Goal: Task Accomplishment & Management: Manage account settings

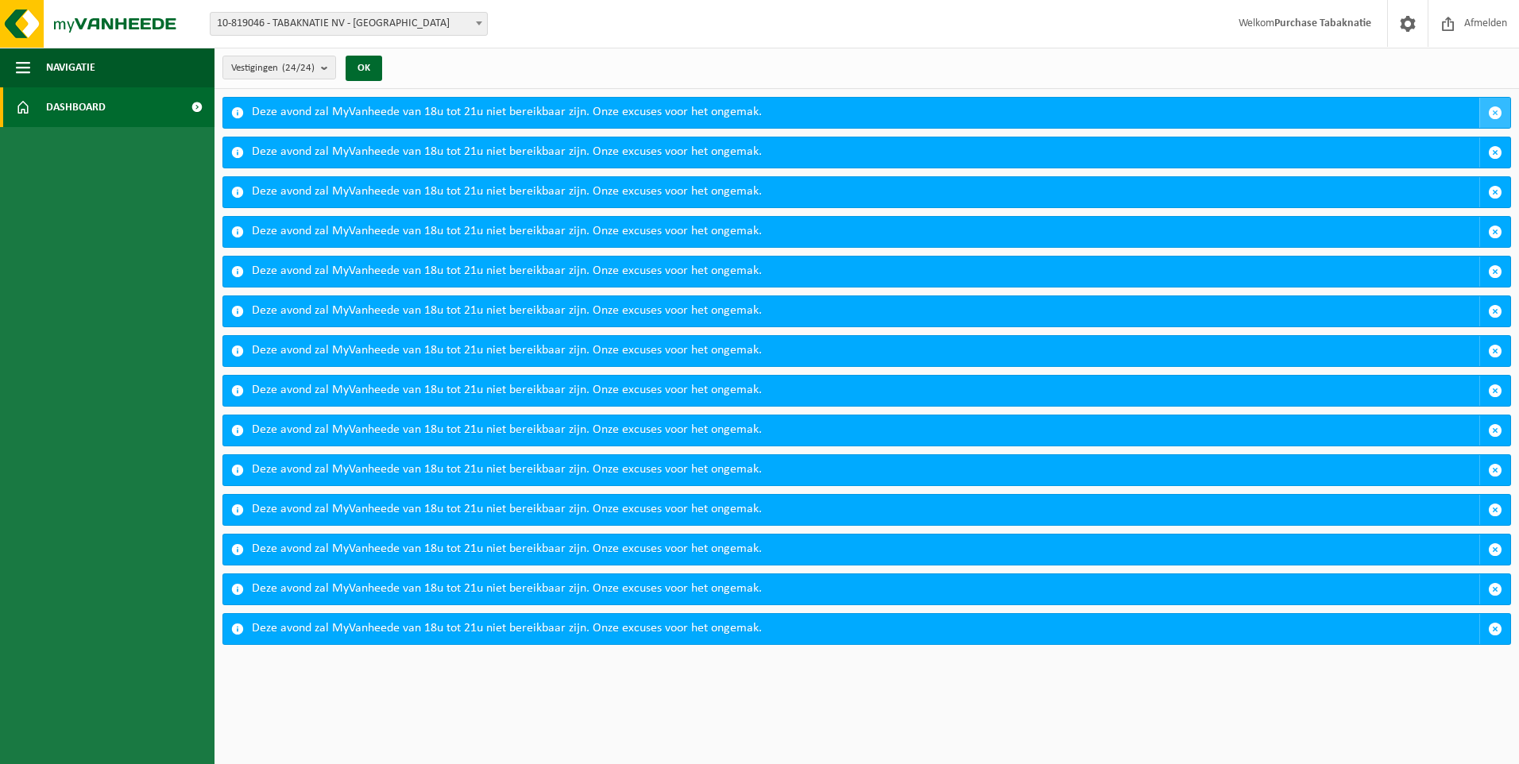
click at [1496, 111] on span "button" at bounding box center [1495, 113] width 14 height 14
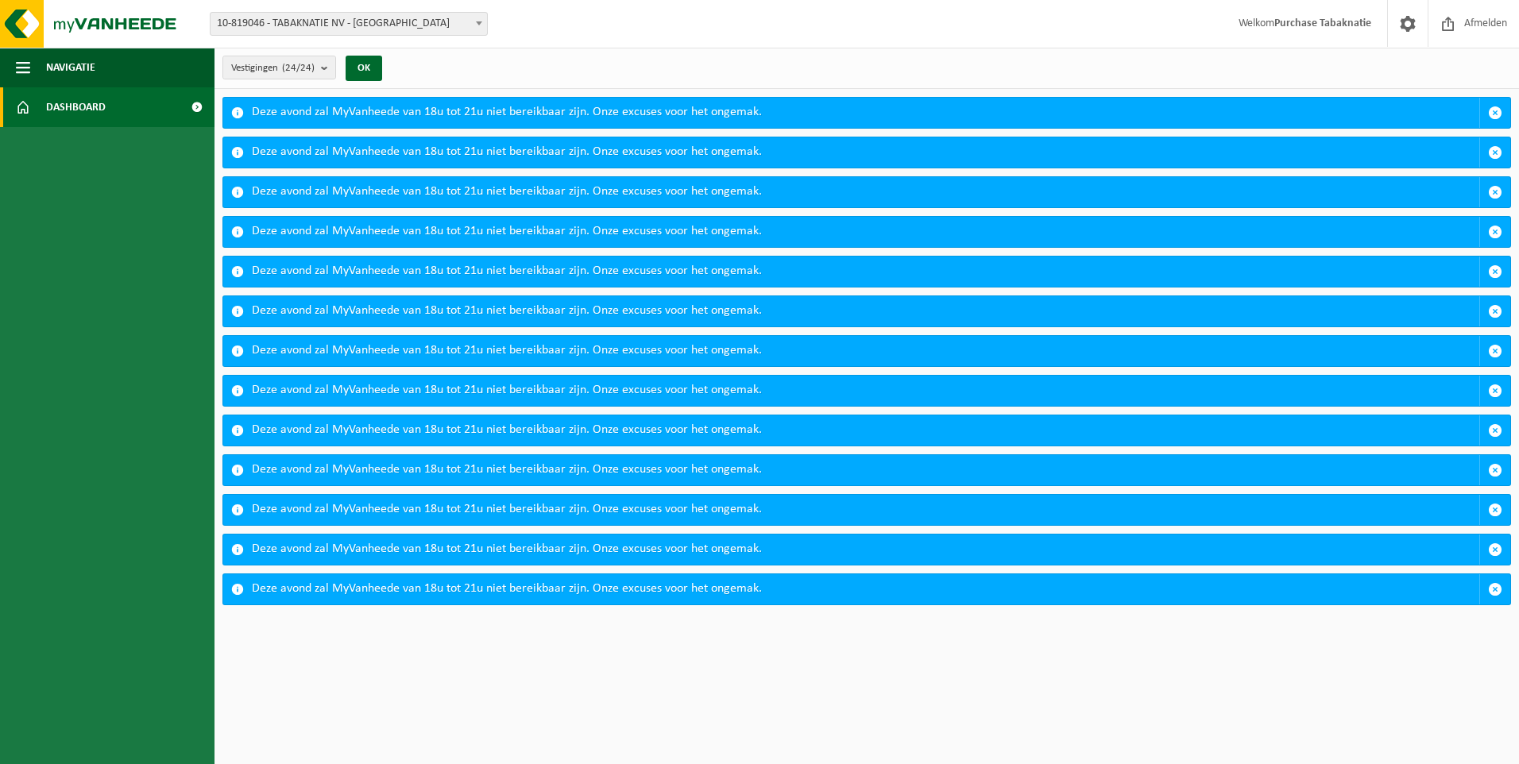
click at [1496, 111] on span "button" at bounding box center [1495, 113] width 14 height 14
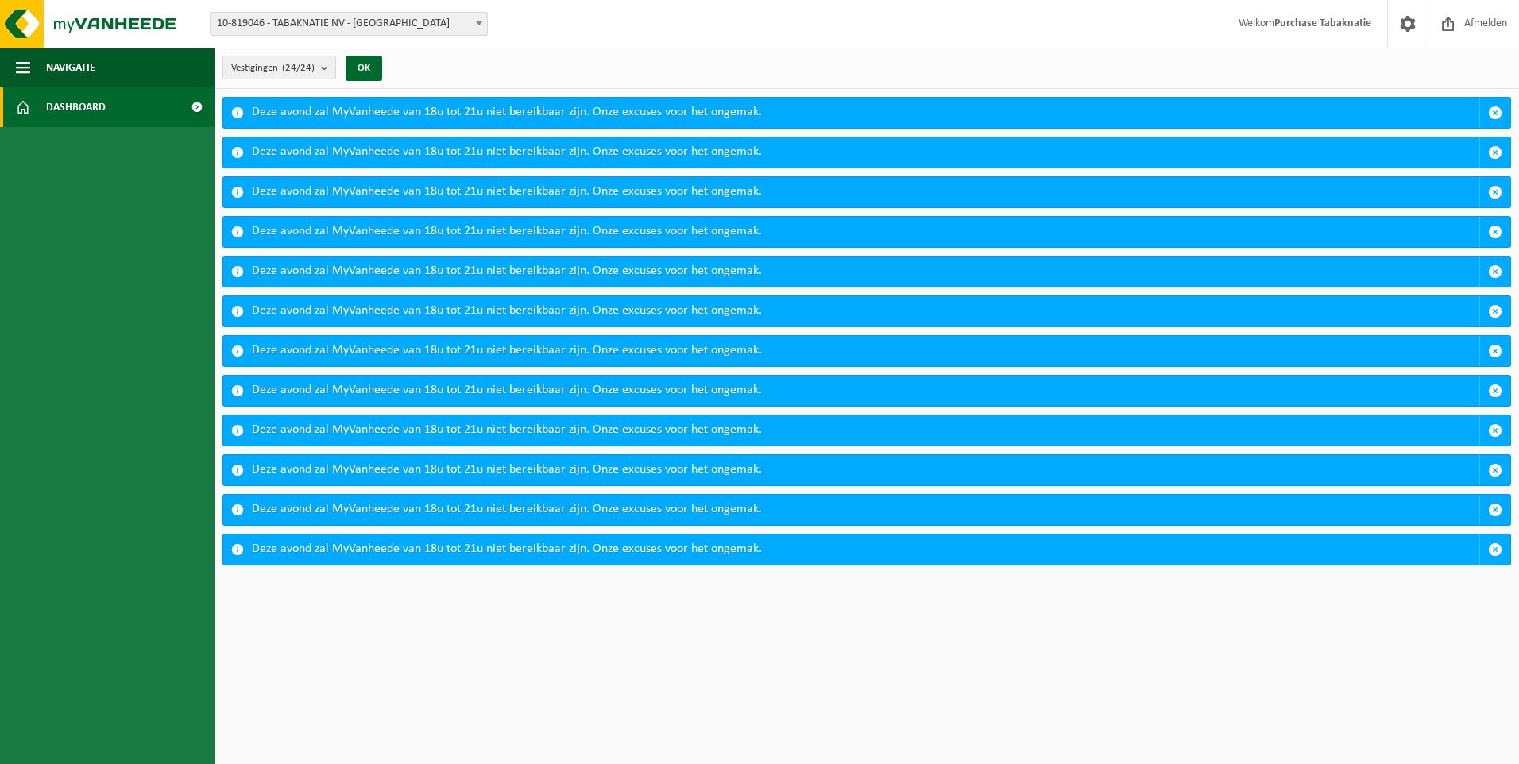
click at [1496, 111] on span "button" at bounding box center [1495, 113] width 14 height 14
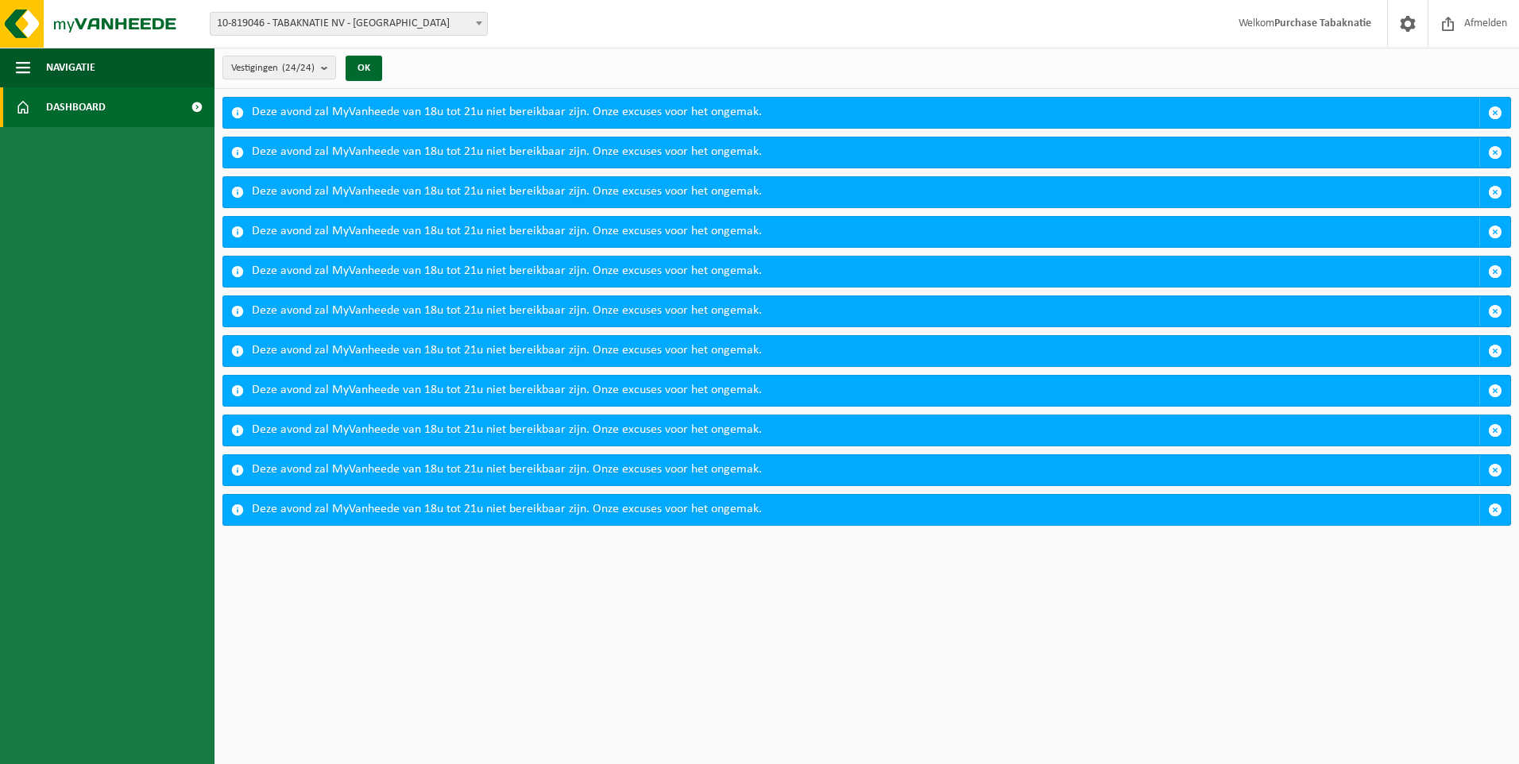
click at [1496, 111] on span "button" at bounding box center [1495, 113] width 14 height 14
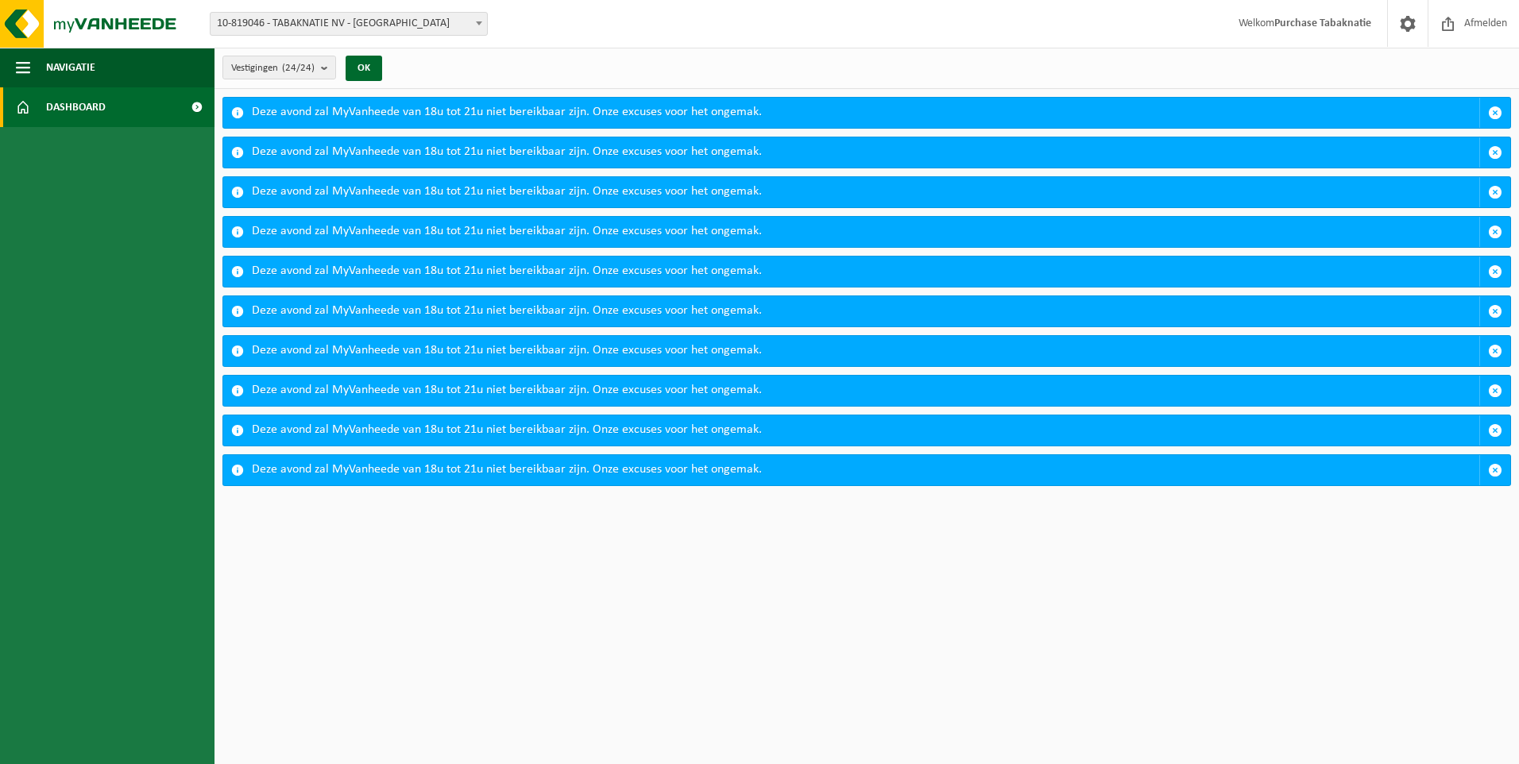
click at [1496, 111] on span "button" at bounding box center [1495, 113] width 14 height 14
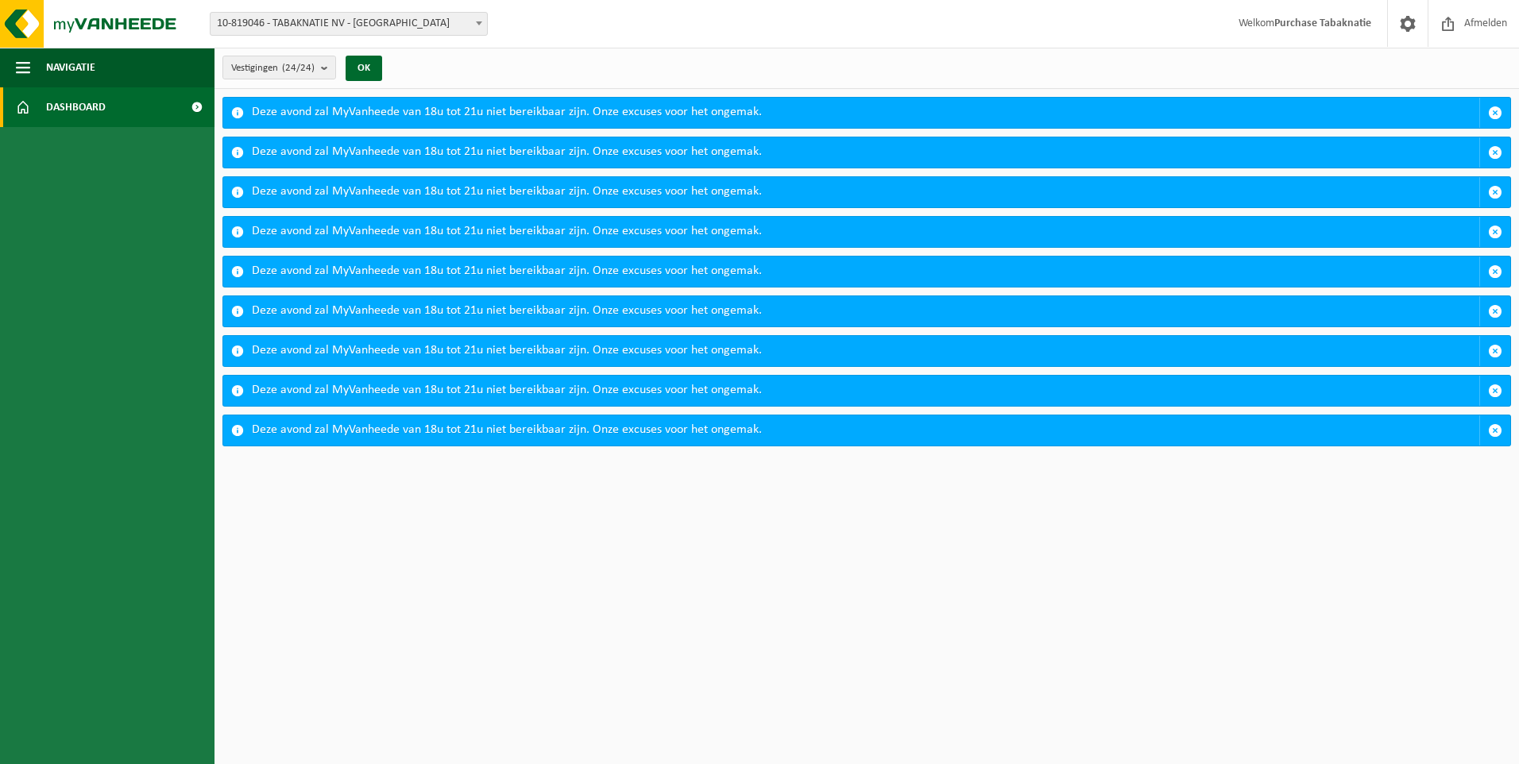
click at [1496, 111] on span "button" at bounding box center [1495, 113] width 14 height 14
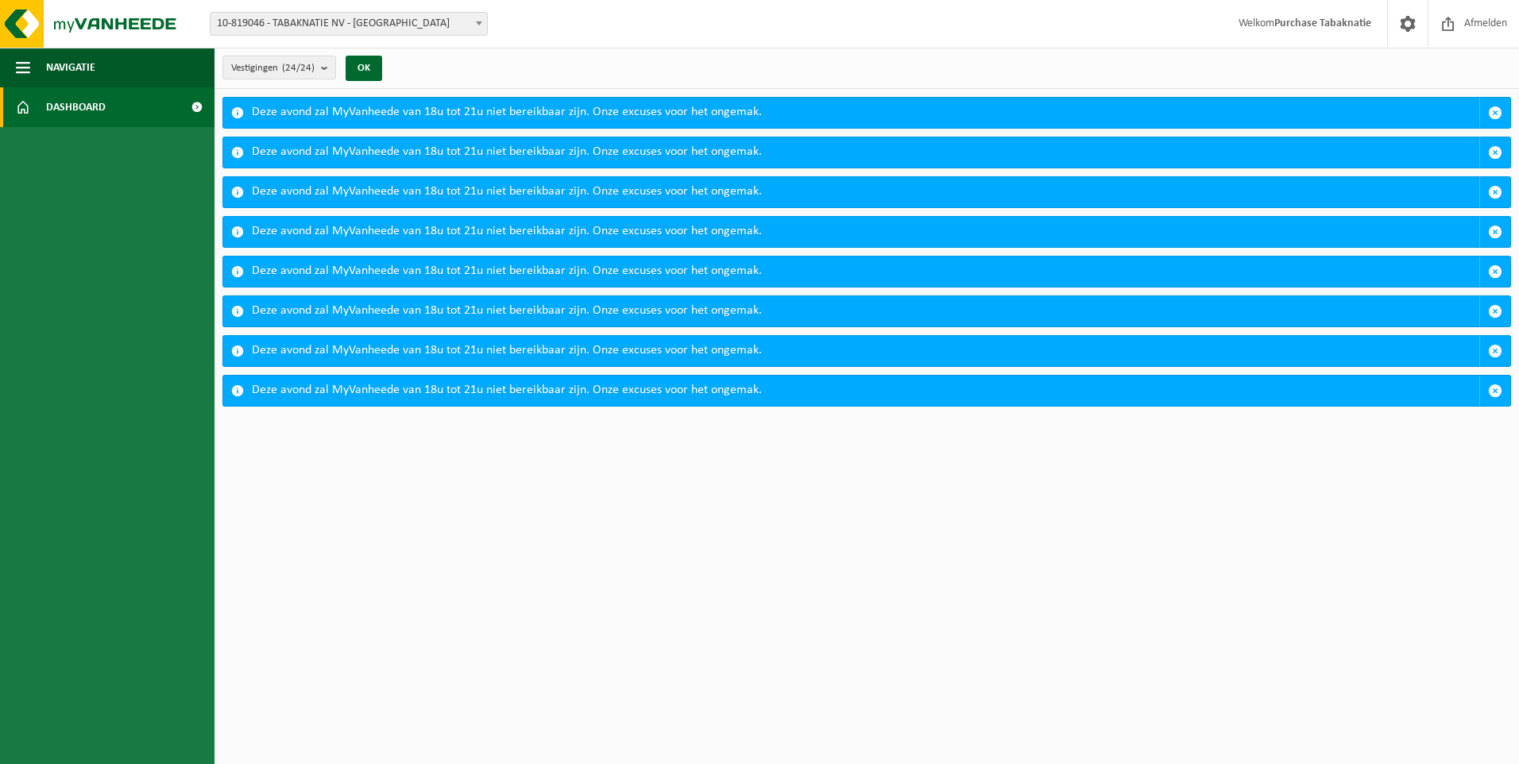
click at [1496, 111] on span "button" at bounding box center [1495, 113] width 14 height 14
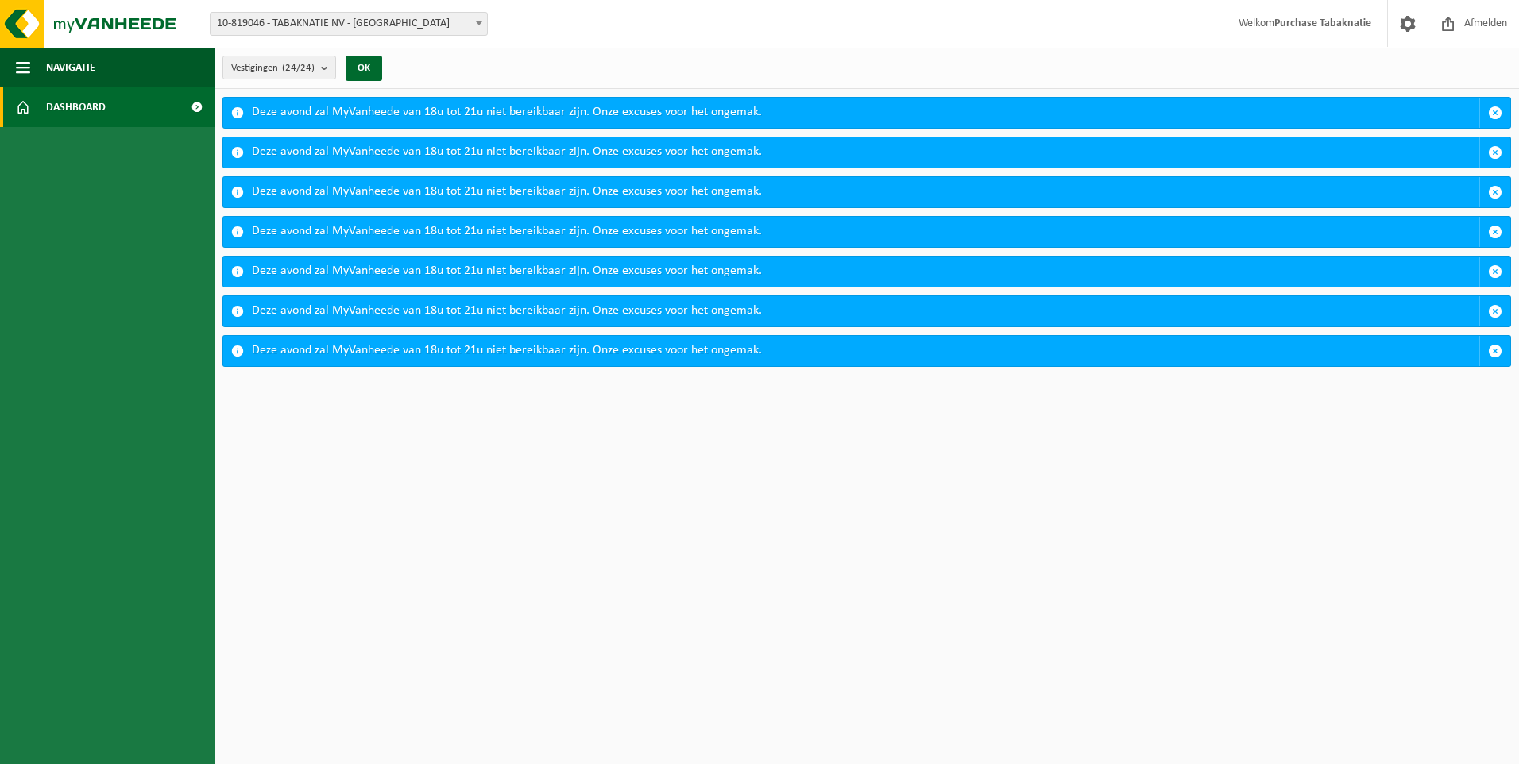
click at [1496, 111] on span "button" at bounding box center [1495, 113] width 14 height 14
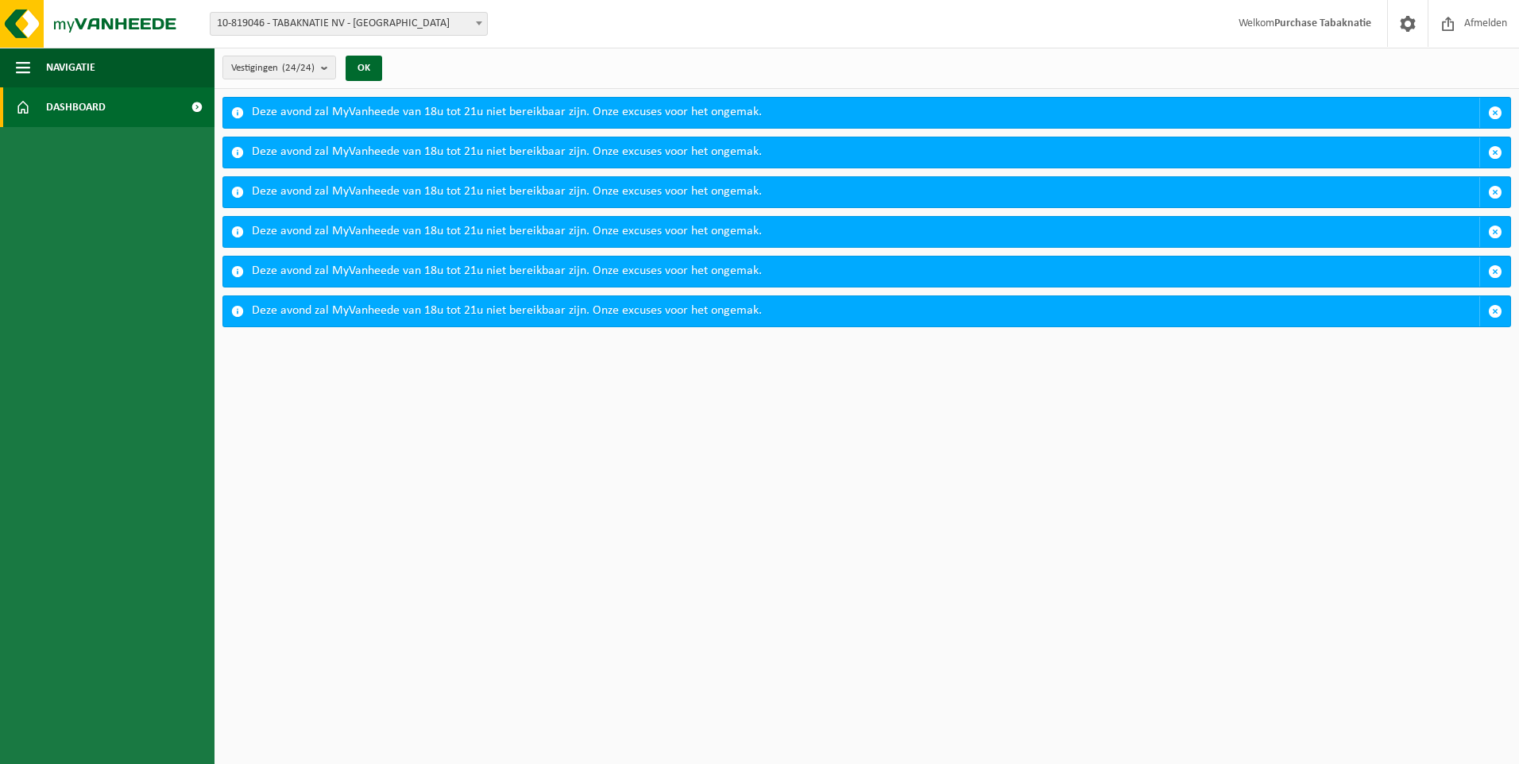
click at [1496, 111] on span "button" at bounding box center [1495, 113] width 14 height 14
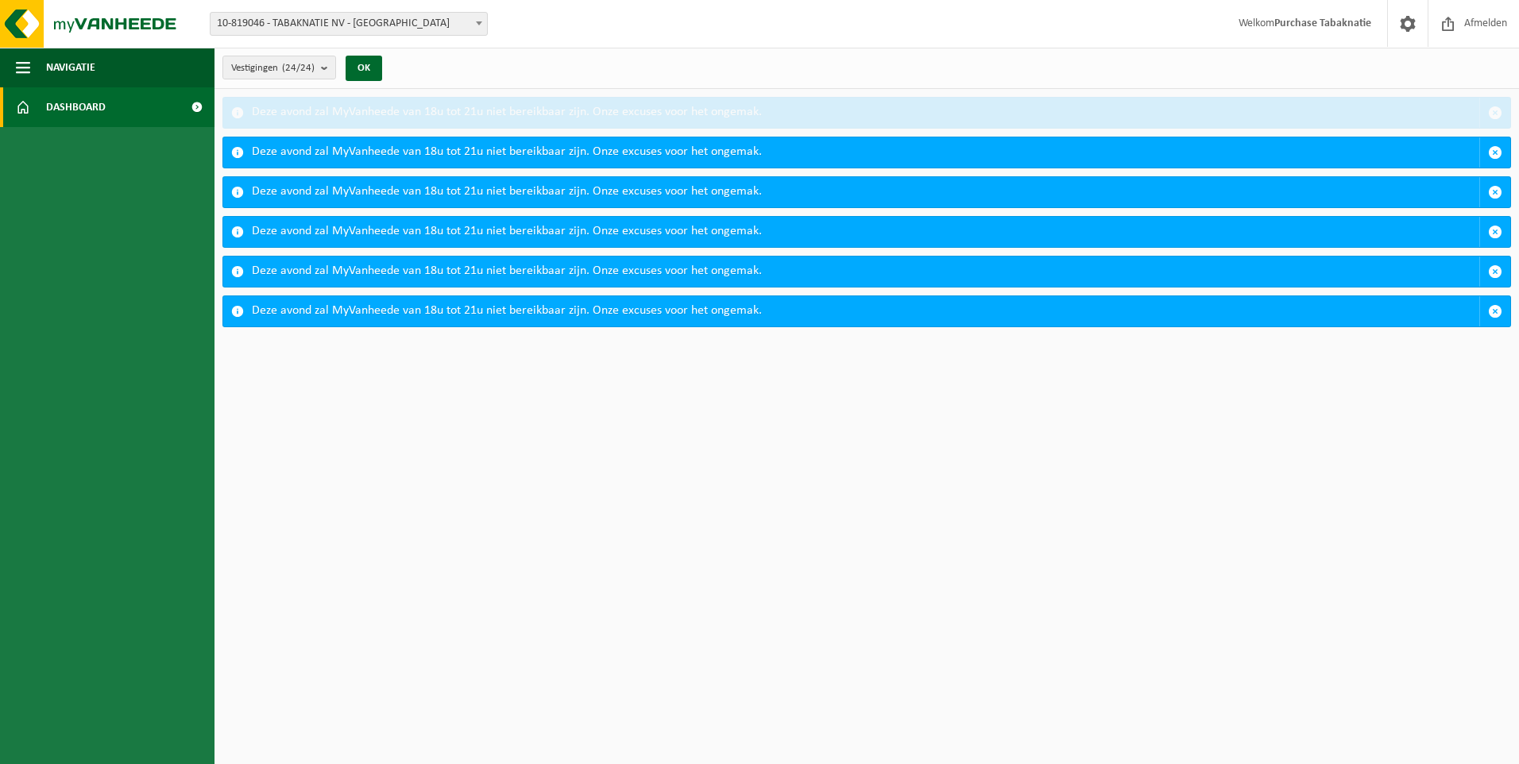
click at [1496, 145] on span "button" at bounding box center [1495, 152] width 14 height 14
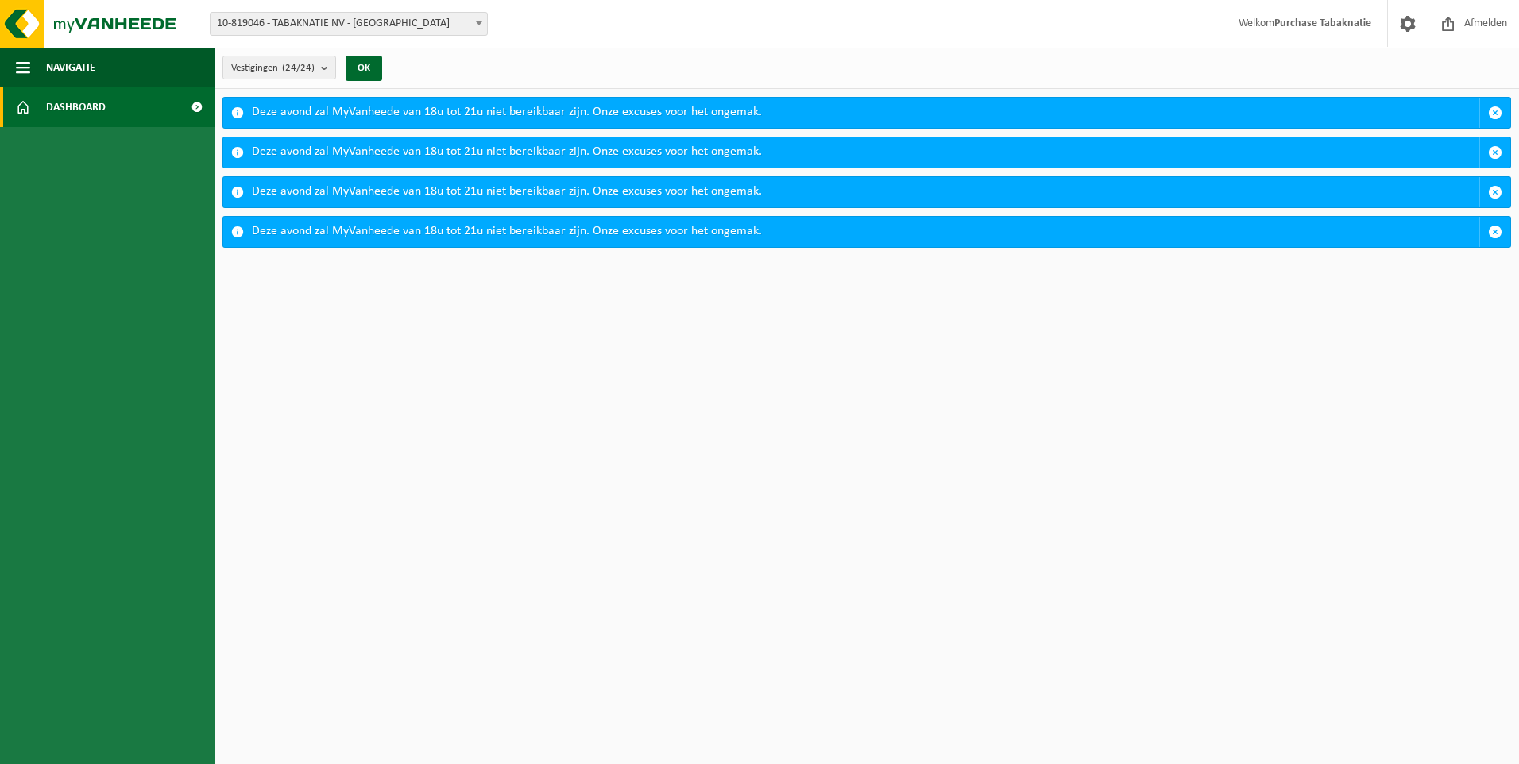
click at [1496, 111] on span "button" at bounding box center [1495, 113] width 14 height 14
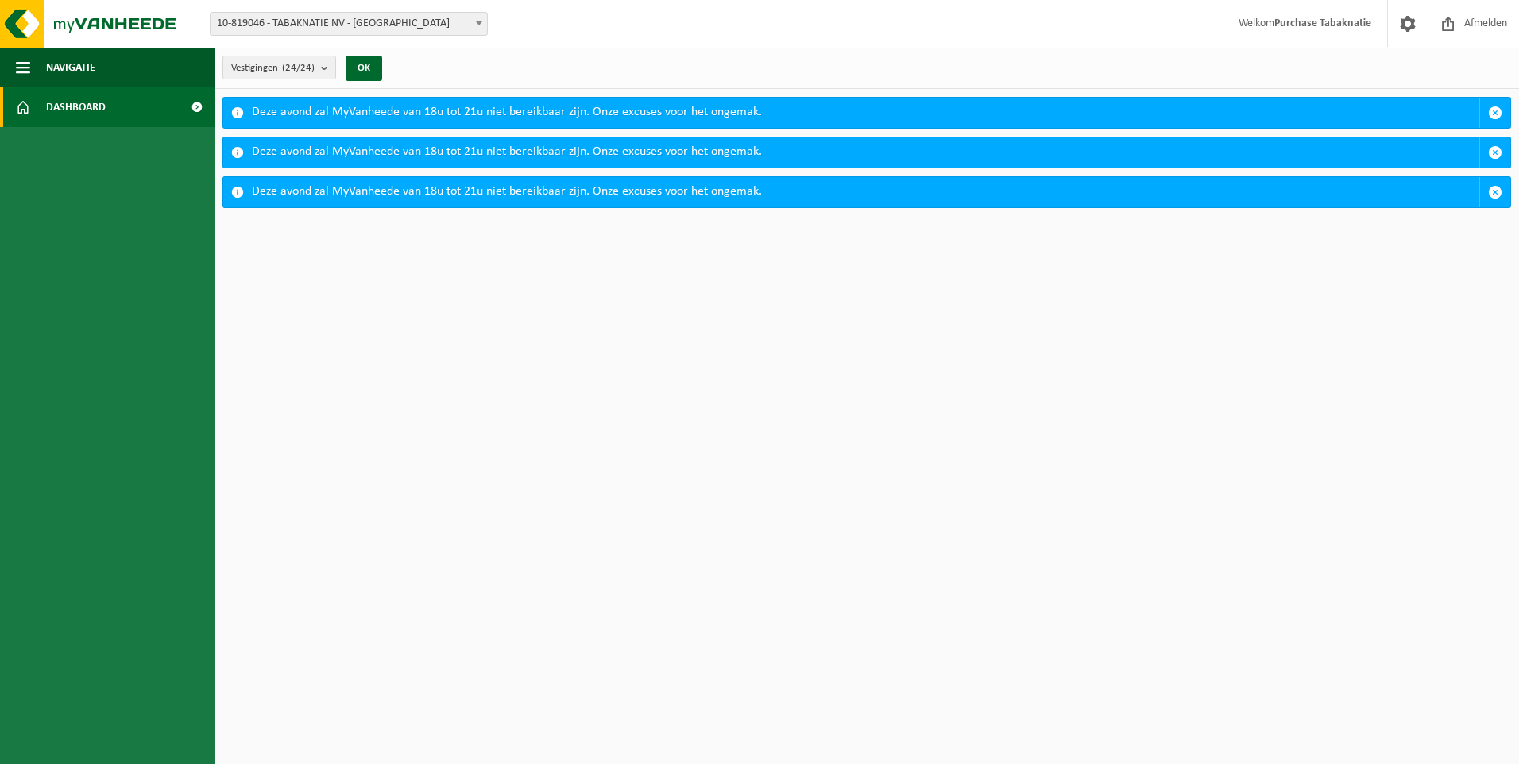
click at [1496, 111] on span "button" at bounding box center [1495, 113] width 14 height 14
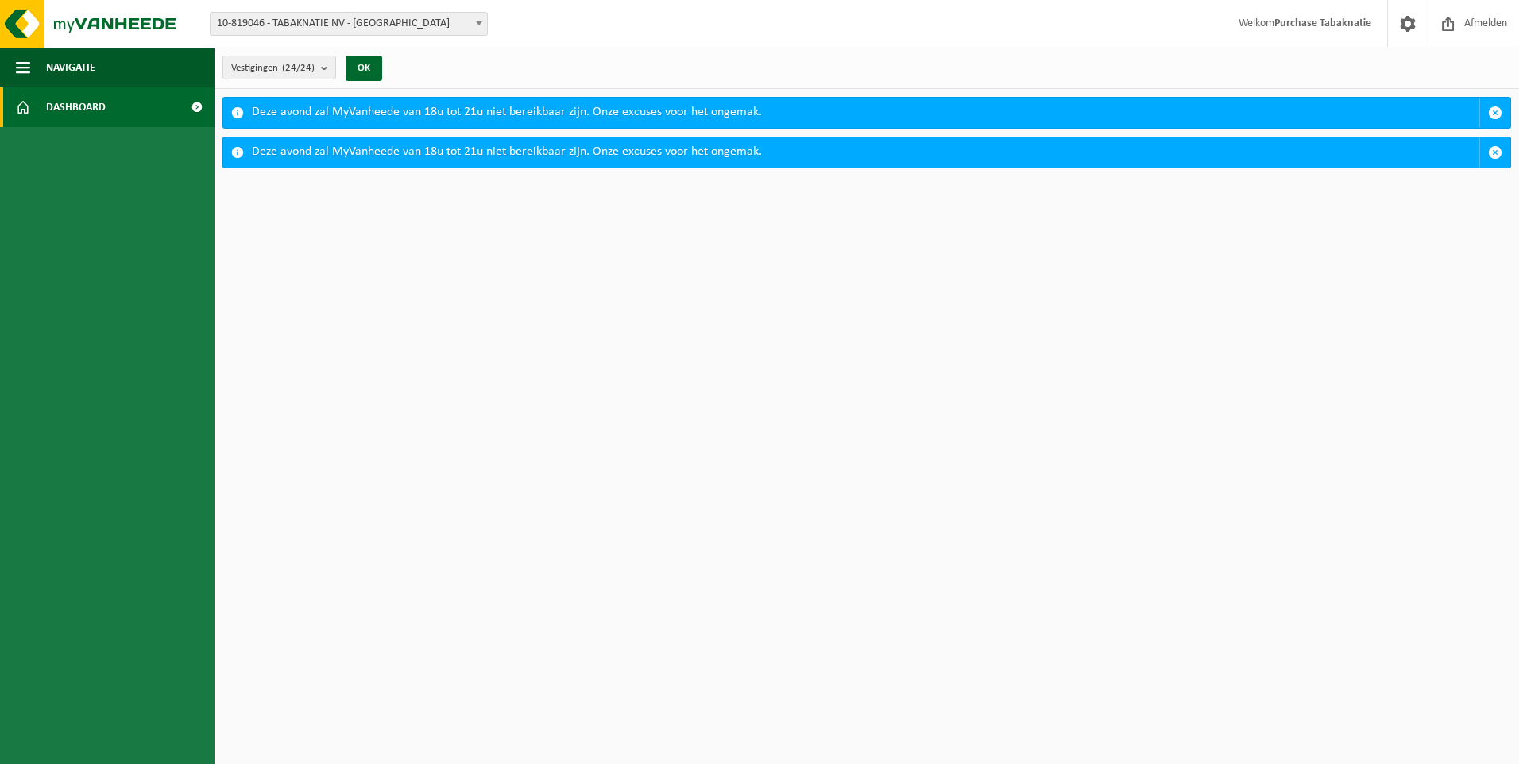
click at [1496, 111] on span "button" at bounding box center [1495, 113] width 14 height 14
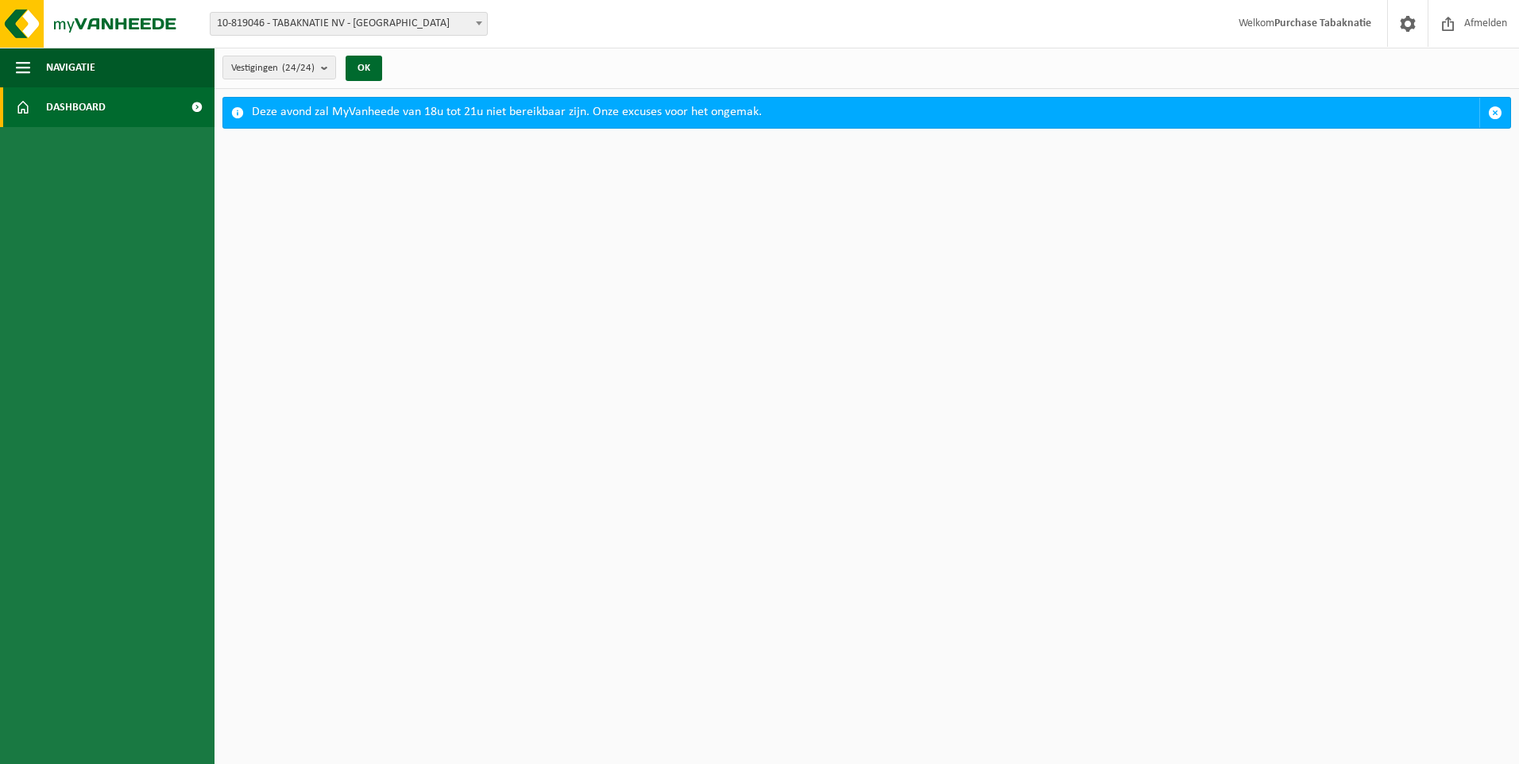
click at [1496, 111] on span "button" at bounding box center [1495, 113] width 14 height 14
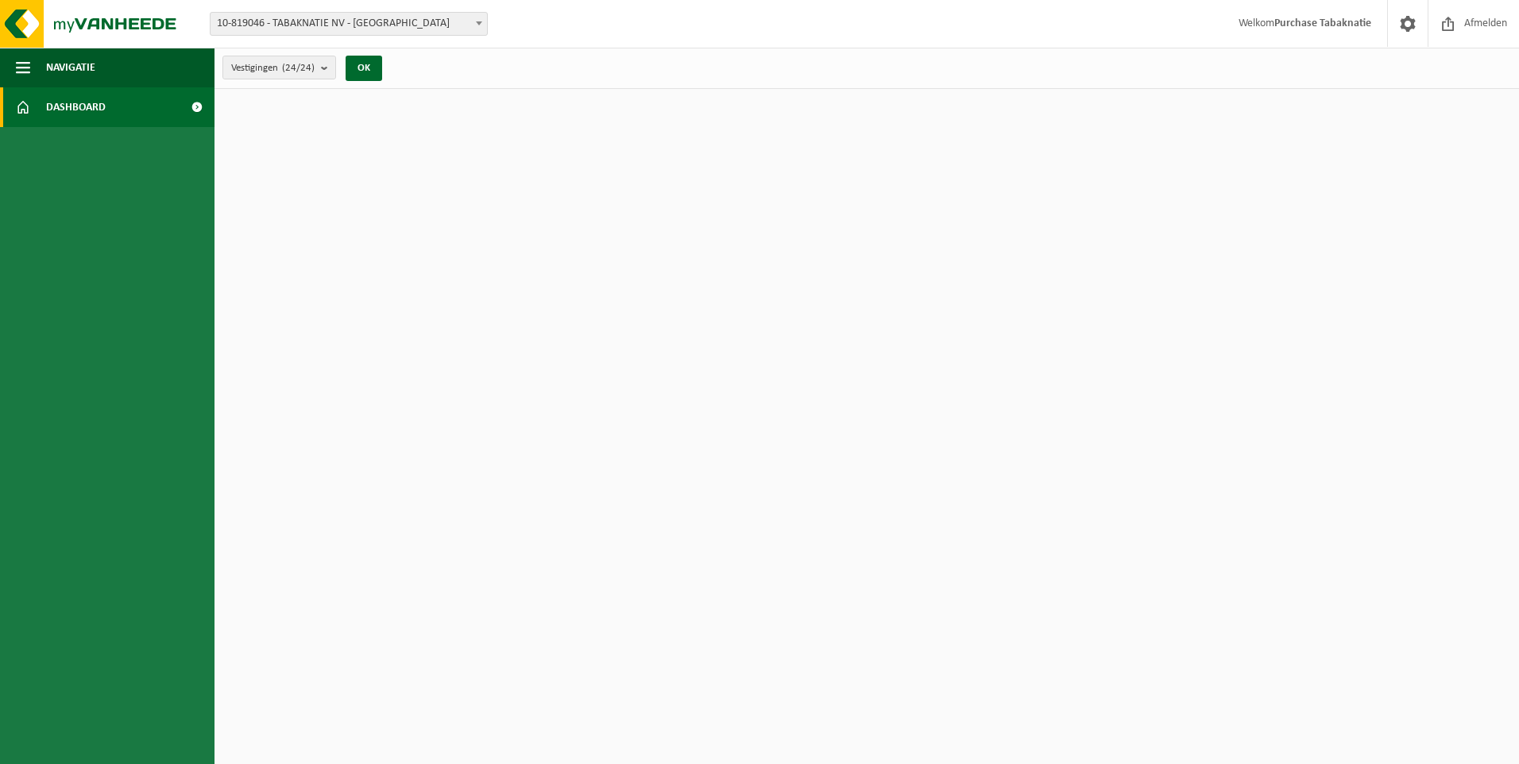
click at [86, 103] on span "Dashboard" at bounding box center [76, 107] width 60 height 40
click at [481, 17] on span at bounding box center [479, 23] width 16 height 21
click at [23, 67] on span "button" at bounding box center [23, 68] width 14 height 40
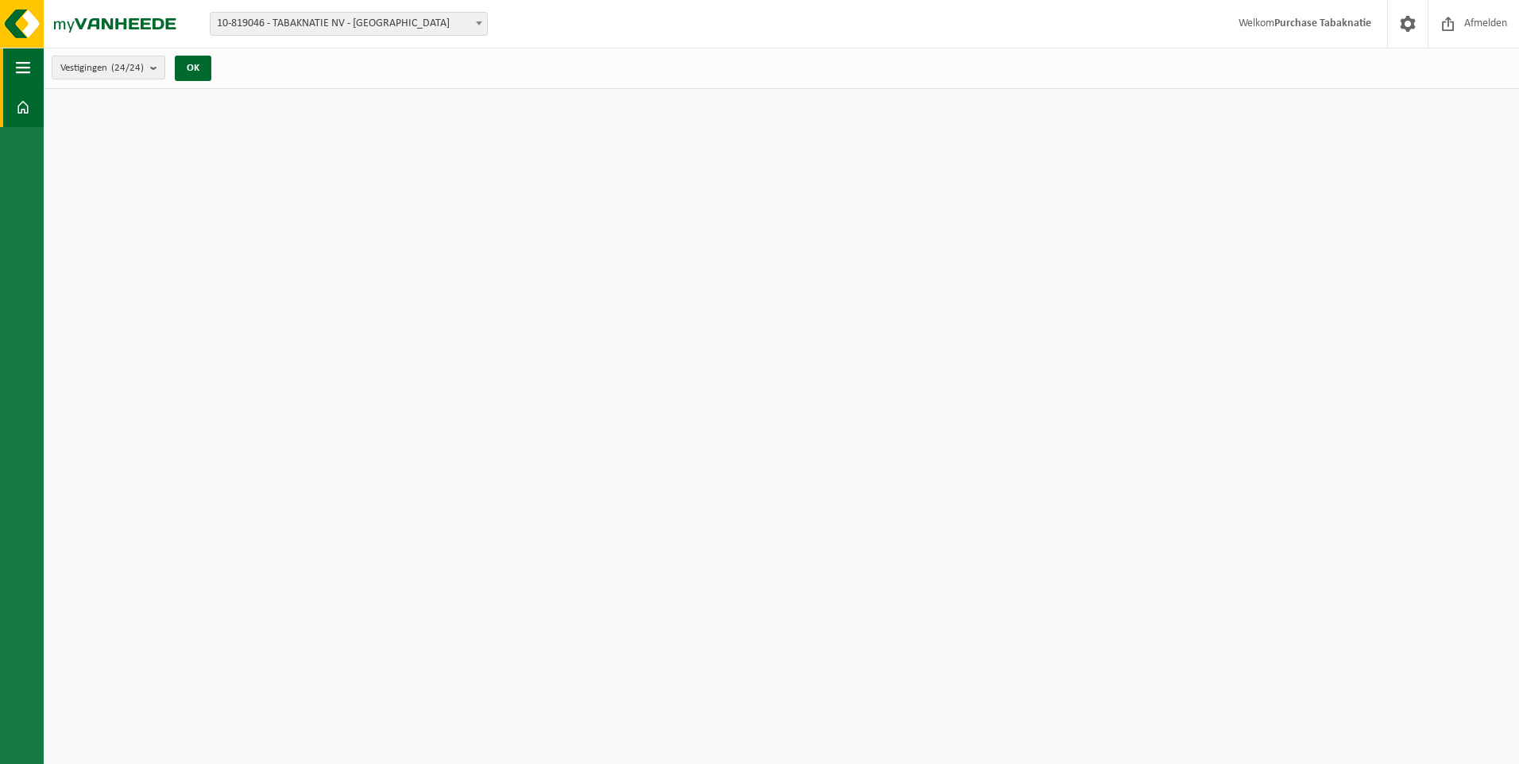
click at [24, 67] on span "button" at bounding box center [23, 68] width 14 height 40
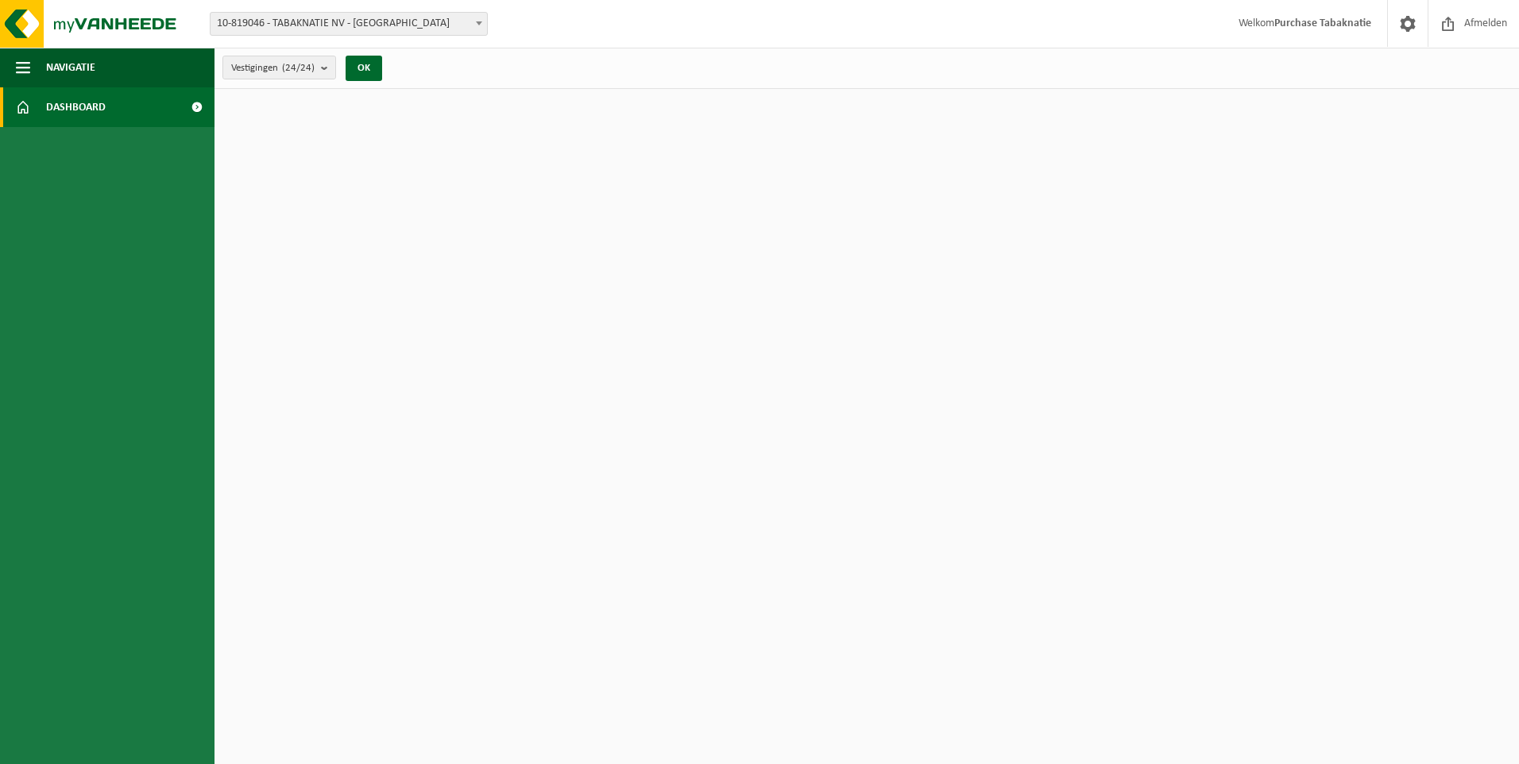
click at [79, 106] on span "Dashboard" at bounding box center [76, 107] width 60 height 40
click at [25, 105] on span at bounding box center [23, 107] width 14 height 40
click at [369, 69] on button "OK" at bounding box center [364, 68] width 37 height 25
click at [324, 70] on b "submit" at bounding box center [328, 67] width 14 height 22
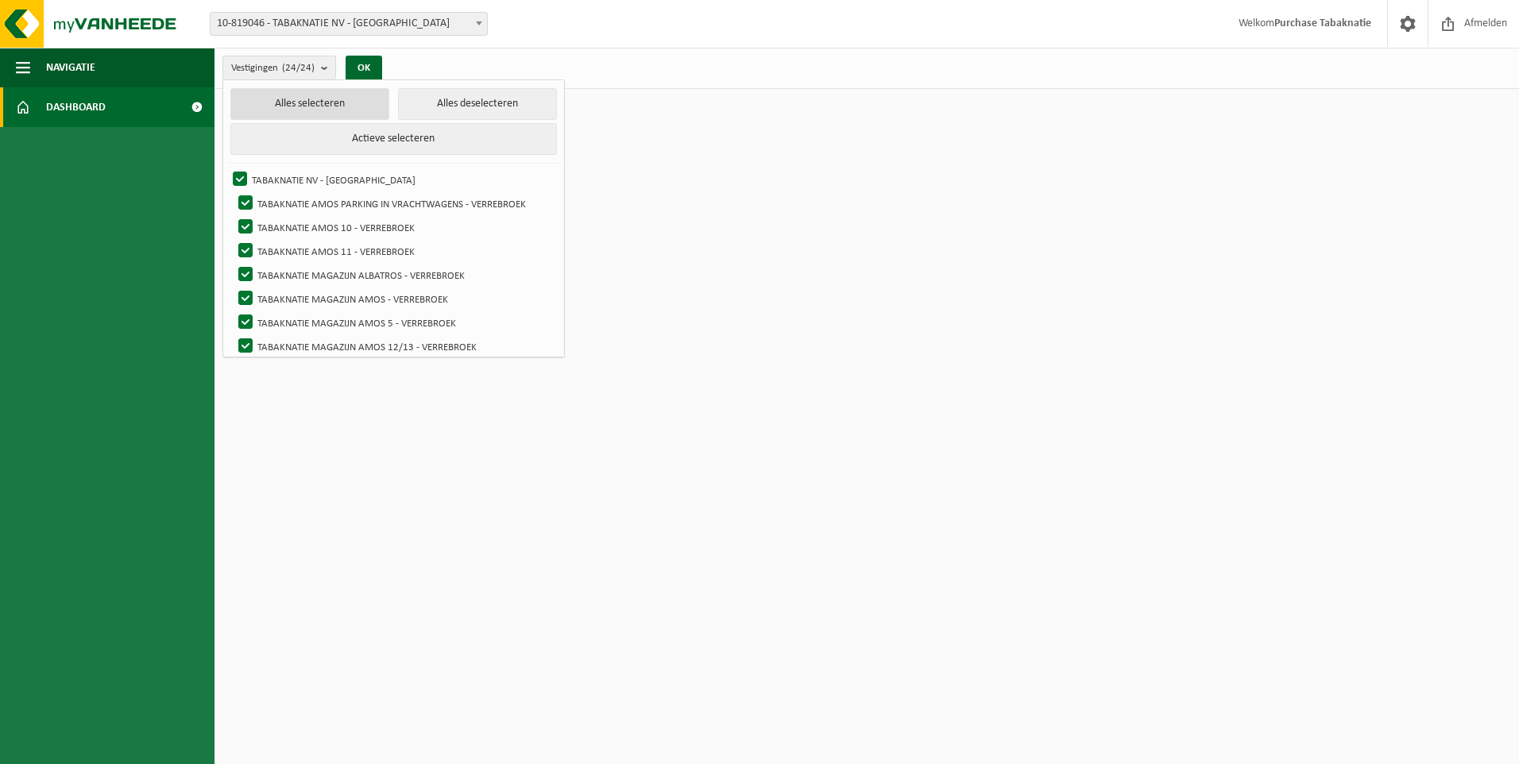
click at [308, 103] on button "Alles selecteren" at bounding box center [309, 104] width 159 height 32
click at [1400, 168] on html "Vestiging: 10-819046 - TABAKNATIE NV - ANTWERPEN 10-939334 - TABAKNATIE AMOS PA…" at bounding box center [759, 382] width 1519 height 764
